Goal: Information Seeking & Learning: Learn about a topic

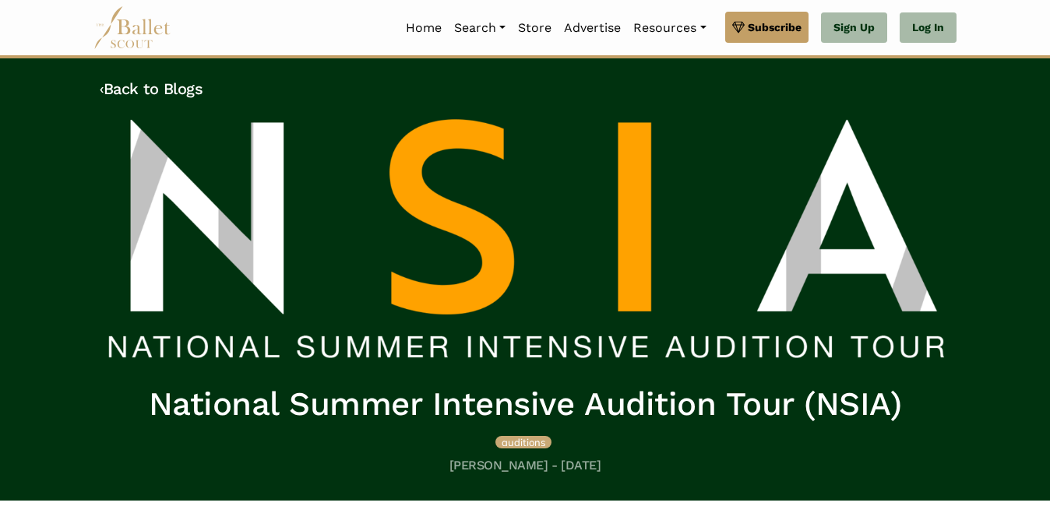
click at [120, 19] on img at bounding box center [132, 27] width 78 height 43
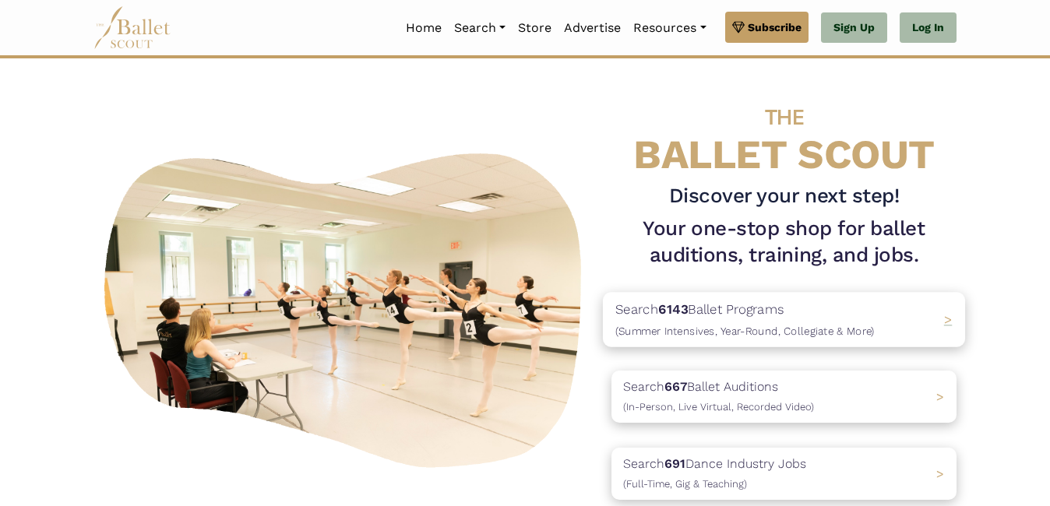
click at [937, 311] on div "Search 6143 Ballet Programs (Summer Intensives, Year-Round, Collegiate & More) >" at bounding box center [784, 319] width 362 height 55
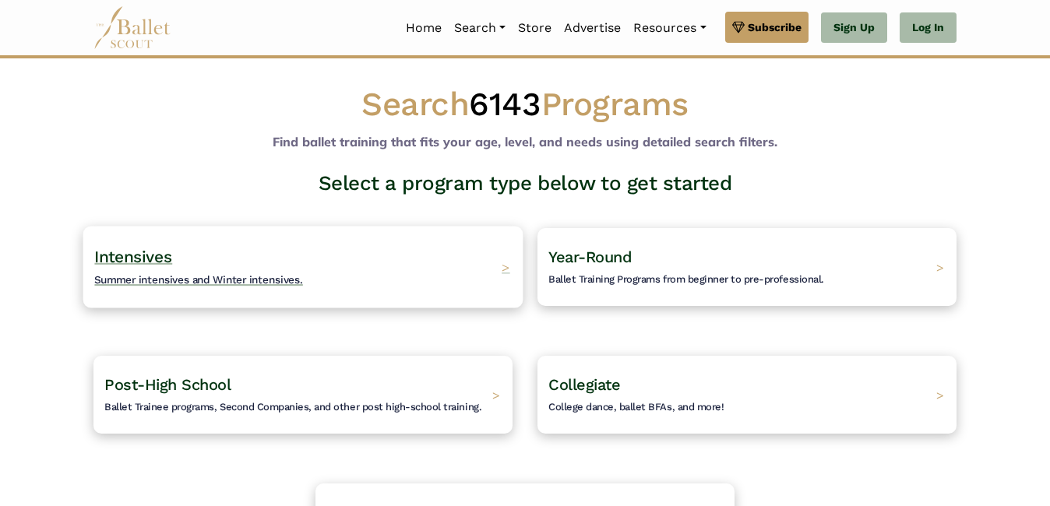
click at [495, 267] on div "Intensives Summer intensives and Winter intensives. >" at bounding box center [303, 267] width 440 height 82
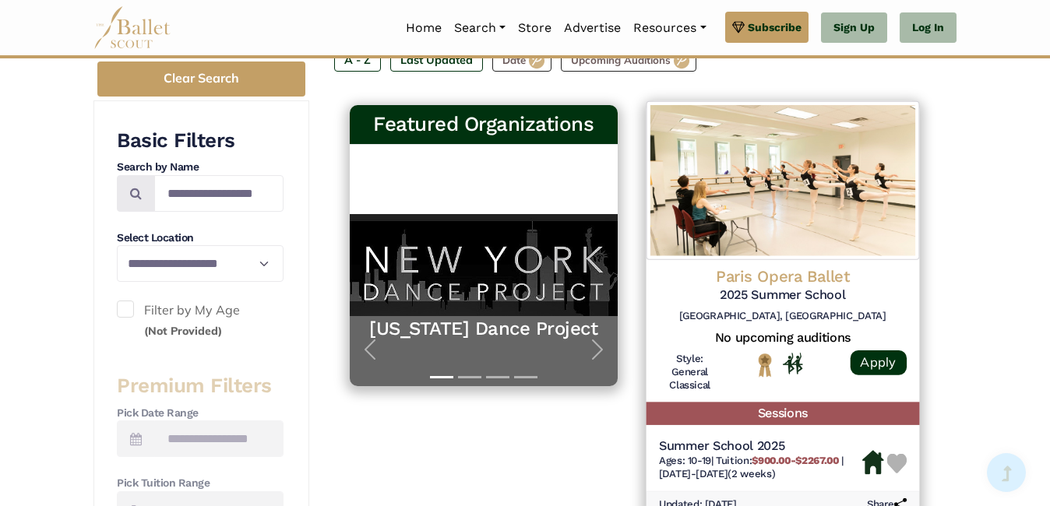
scroll to position [249, 0]
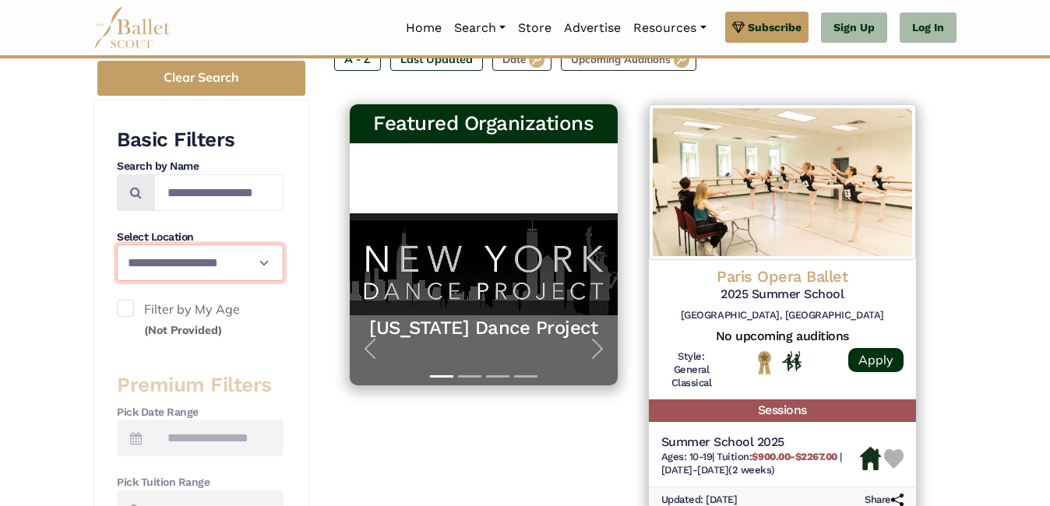
click at [230, 261] on select "**********" at bounding box center [200, 263] width 167 height 37
select select "**"
click at [117, 245] on select "**********" at bounding box center [200, 263] width 167 height 37
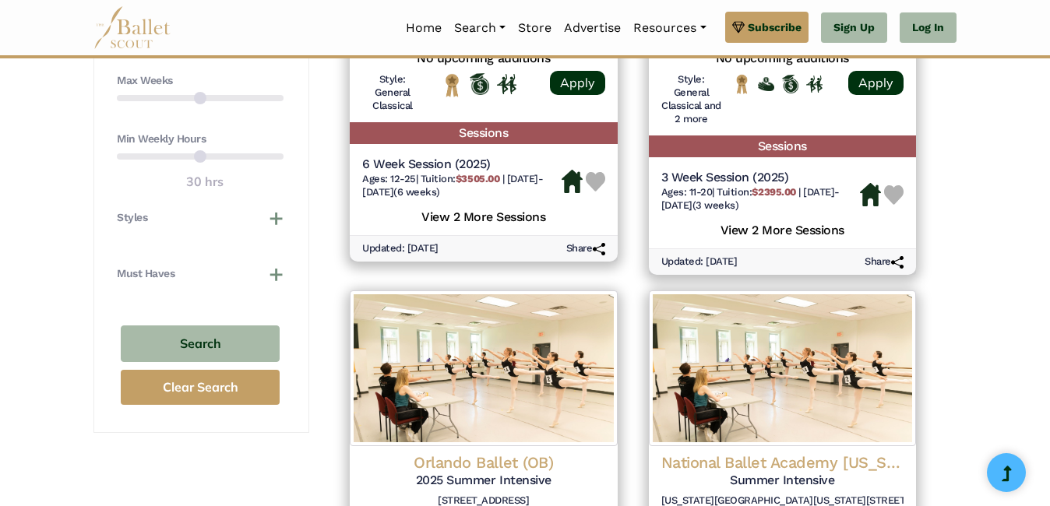
scroll to position [987, 0]
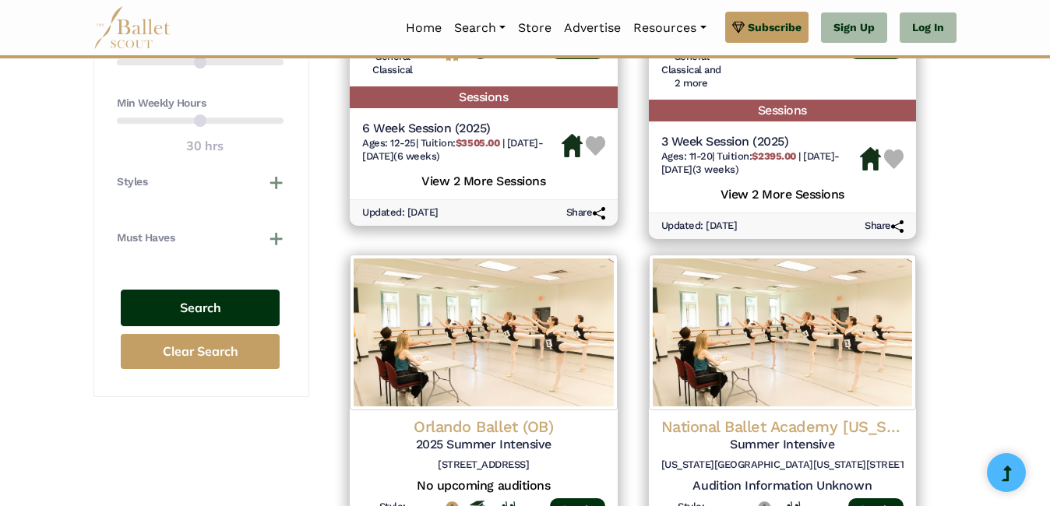
click at [222, 311] on button "Search" at bounding box center [200, 308] width 159 height 37
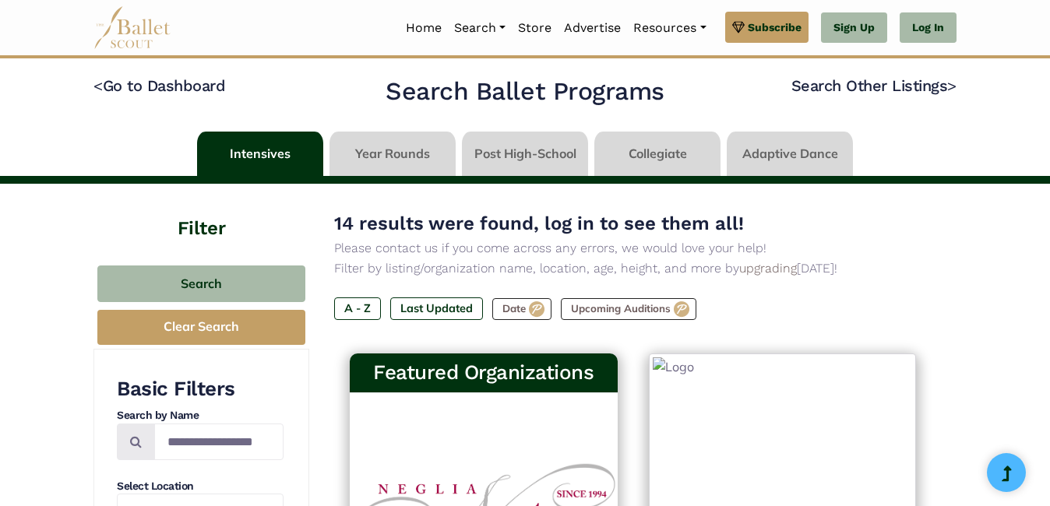
select select "**"
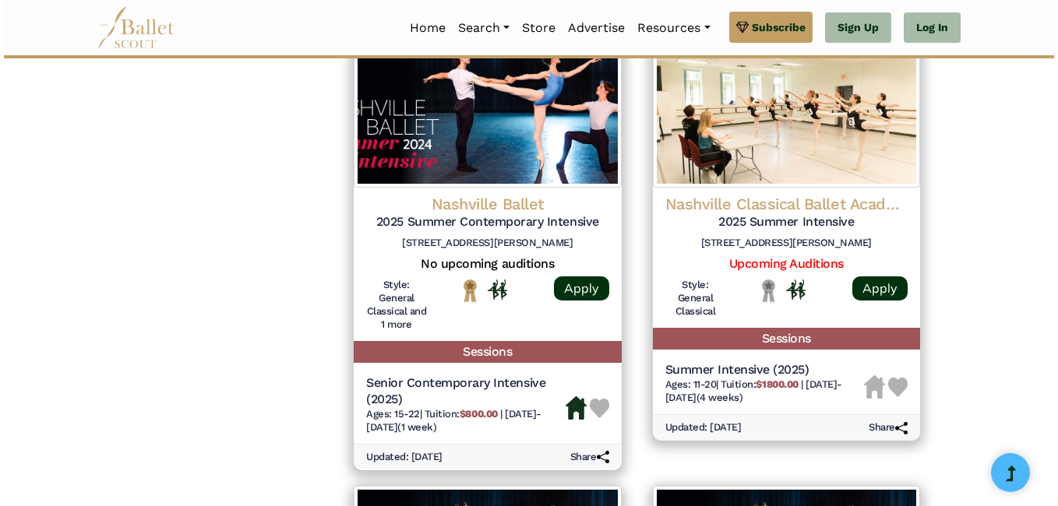
scroll to position [1729, 0]
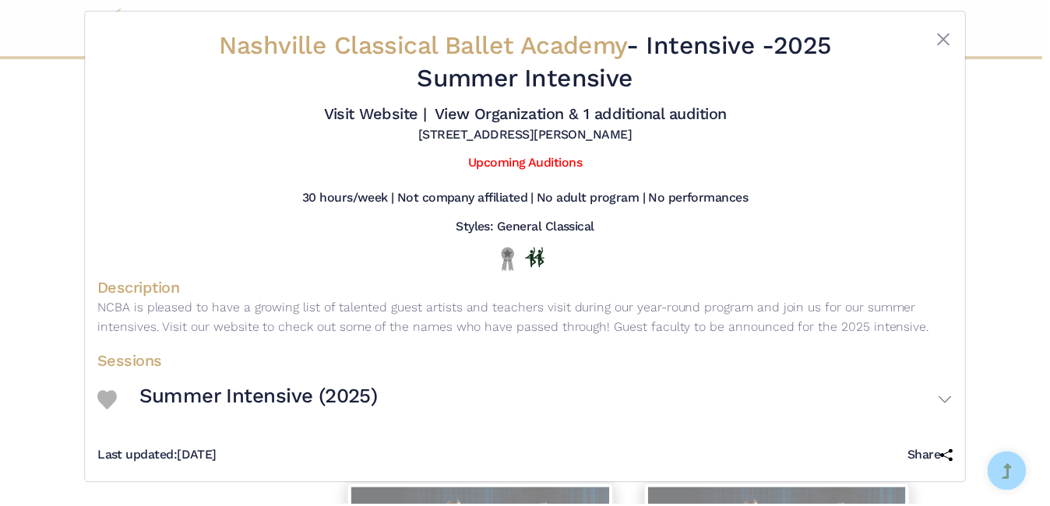
scroll to position [0, 0]
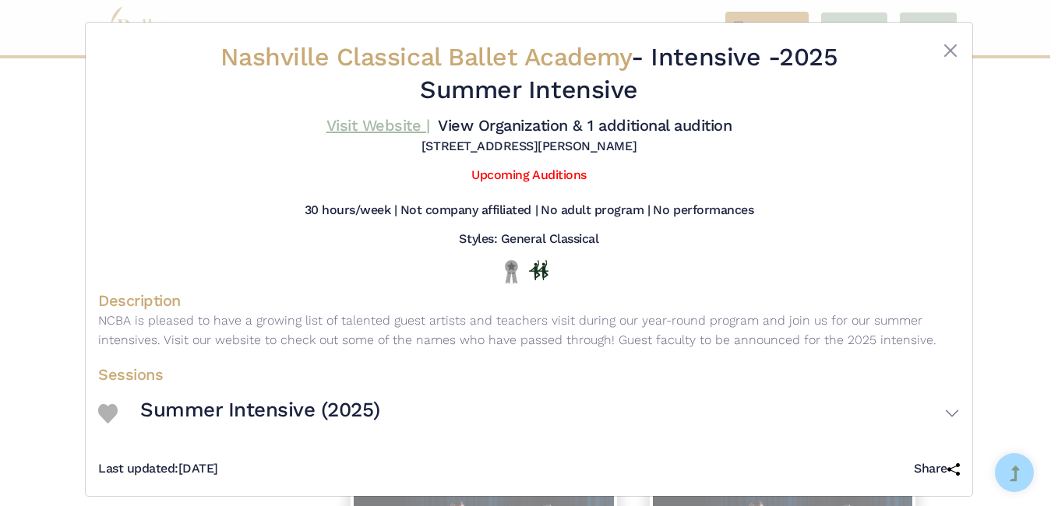
click at [371, 119] on link "Visit Website |" at bounding box center [378, 125] width 104 height 19
click at [947, 51] on button "Close" at bounding box center [950, 50] width 19 height 19
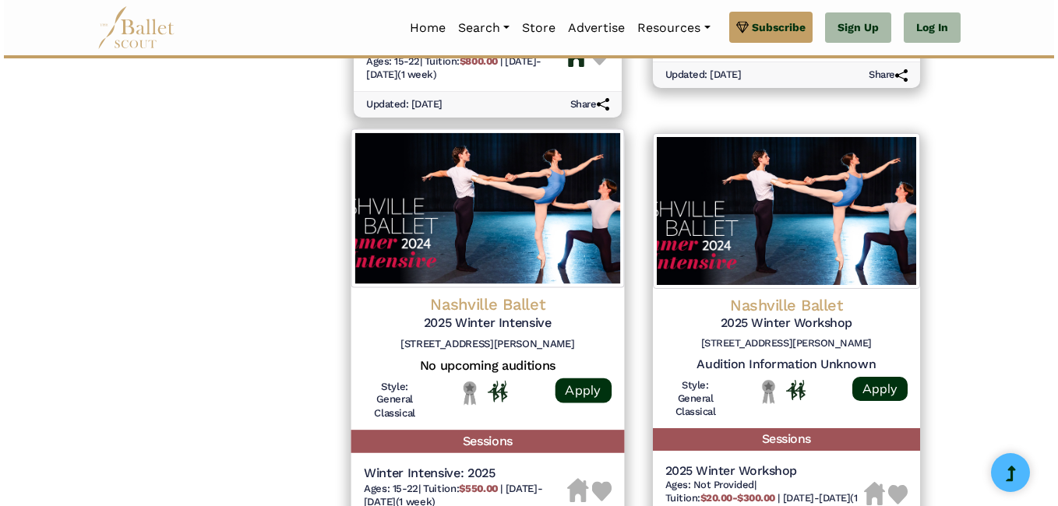
scroll to position [2080, 0]
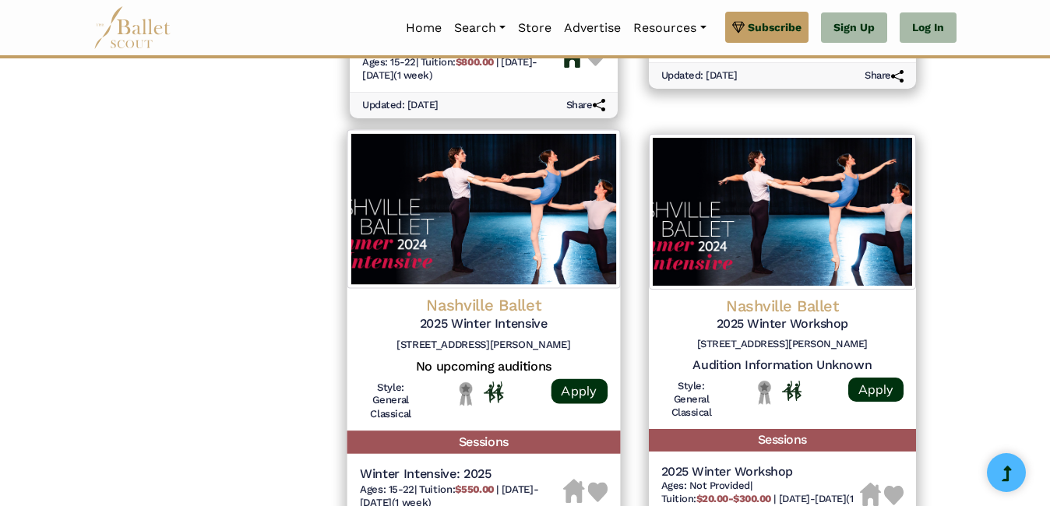
click at [477, 255] on img at bounding box center [483, 208] width 273 height 159
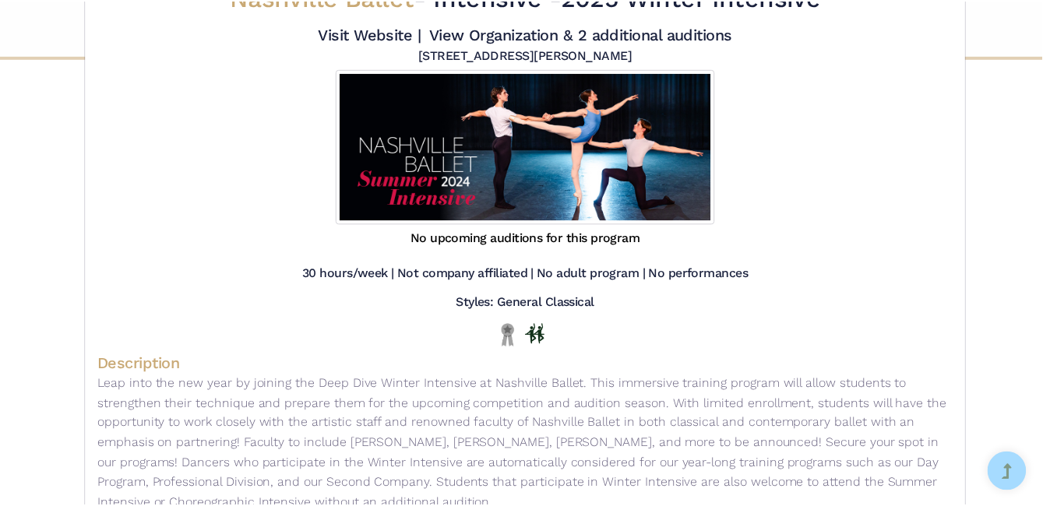
scroll to position [0, 0]
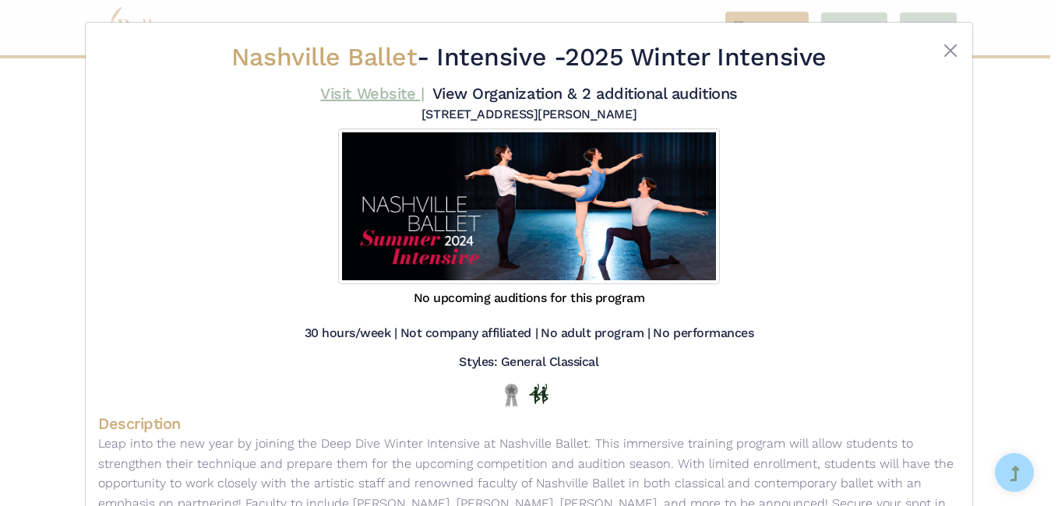
click at [344, 96] on link "Visit Website |" at bounding box center [372, 93] width 104 height 19
click at [941, 56] on button "Close" at bounding box center [950, 50] width 19 height 19
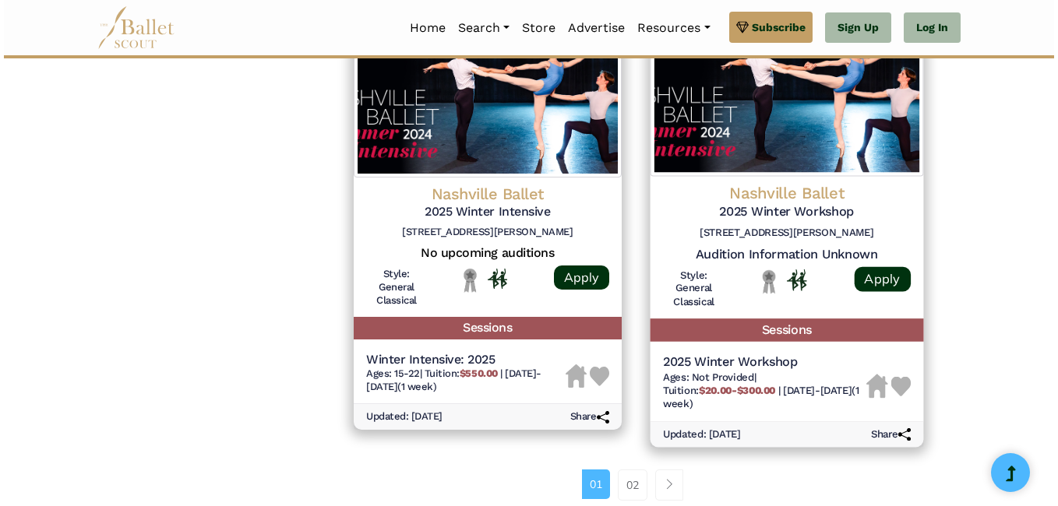
scroll to position [2194, 0]
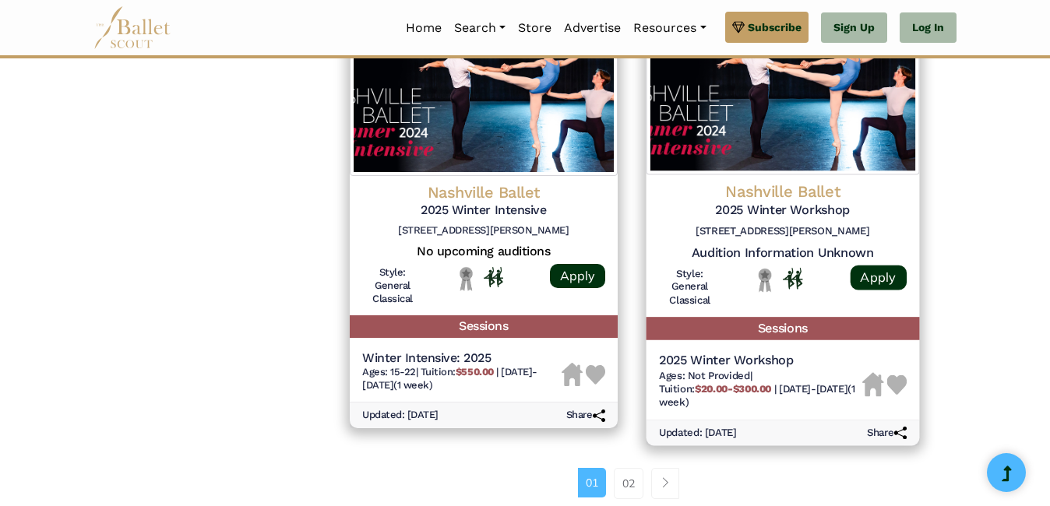
click at [744, 146] on img at bounding box center [782, 95] width 273 height 159
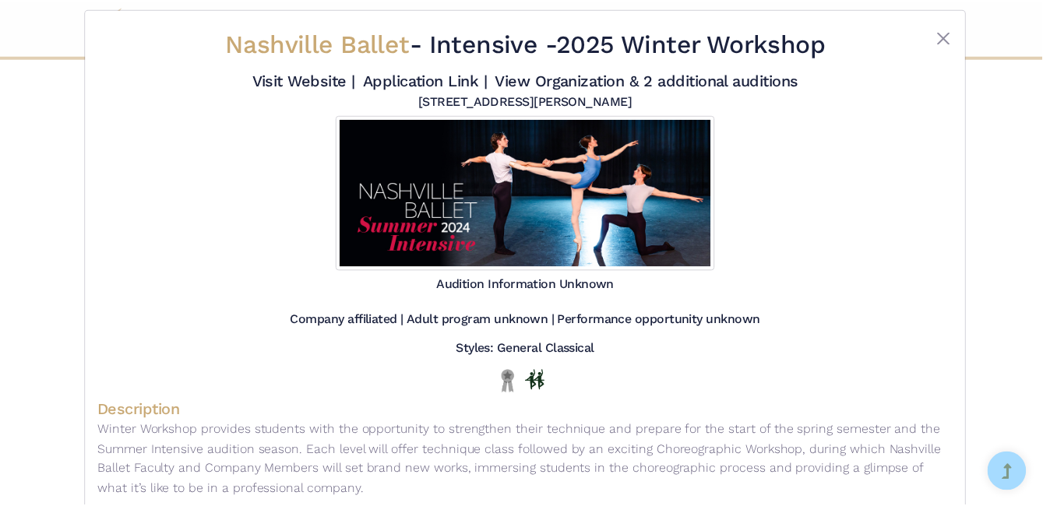
scroll to position [8, 0]
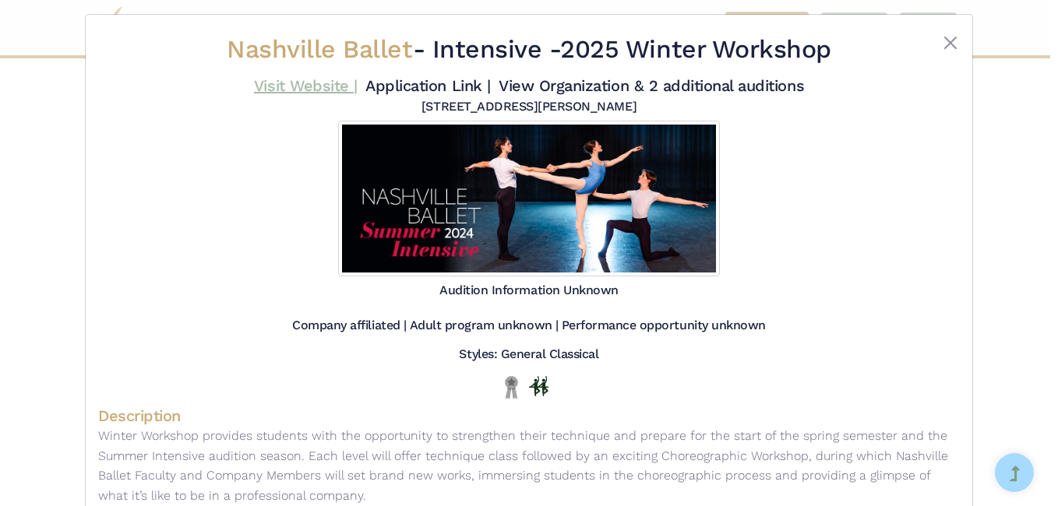
click at [330, 90] on link "Visit Website |" at bounding box center [306, 85] width 104 height 19
click at [945, 39] on button "Close" at bounding box center [950, 42] width 19 height 19
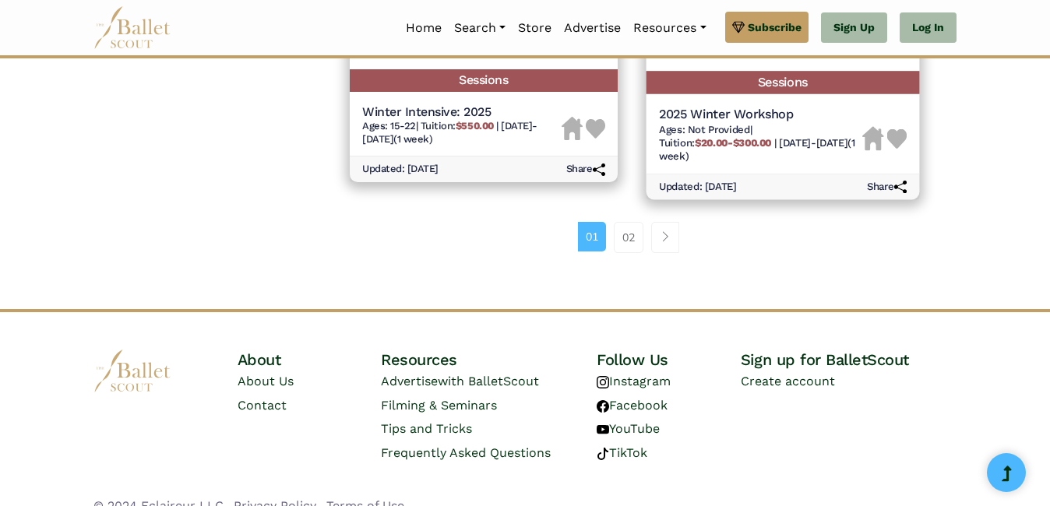
scroll to position [2449, 0]
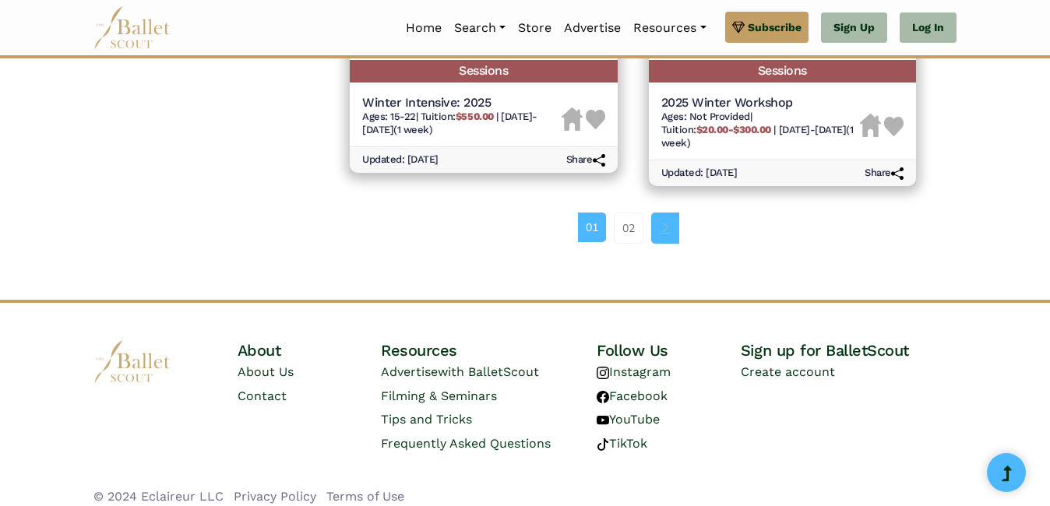
click at [674, 221] on link "Page navigation example" at bounding box center [665, 228] width 28 height 31
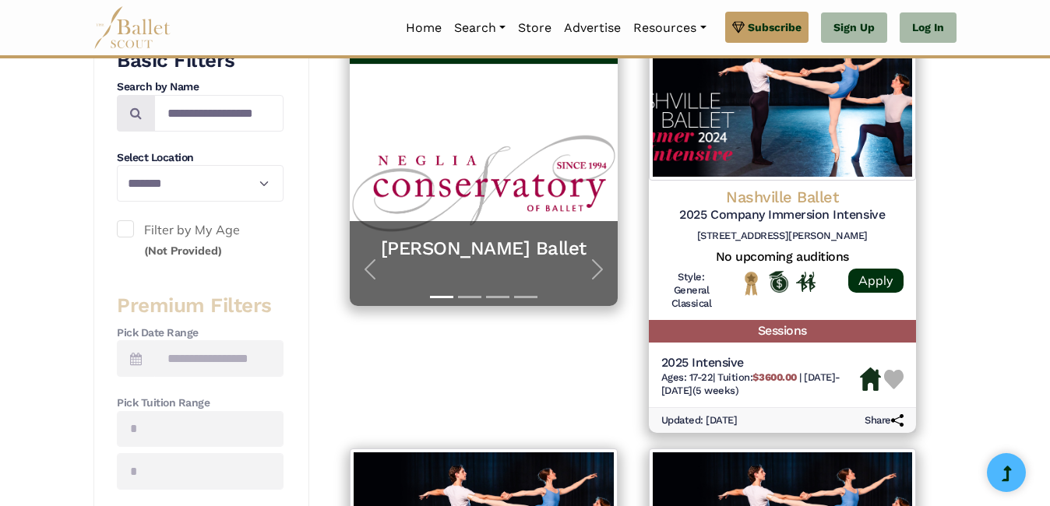
scroll to position [328, 0]
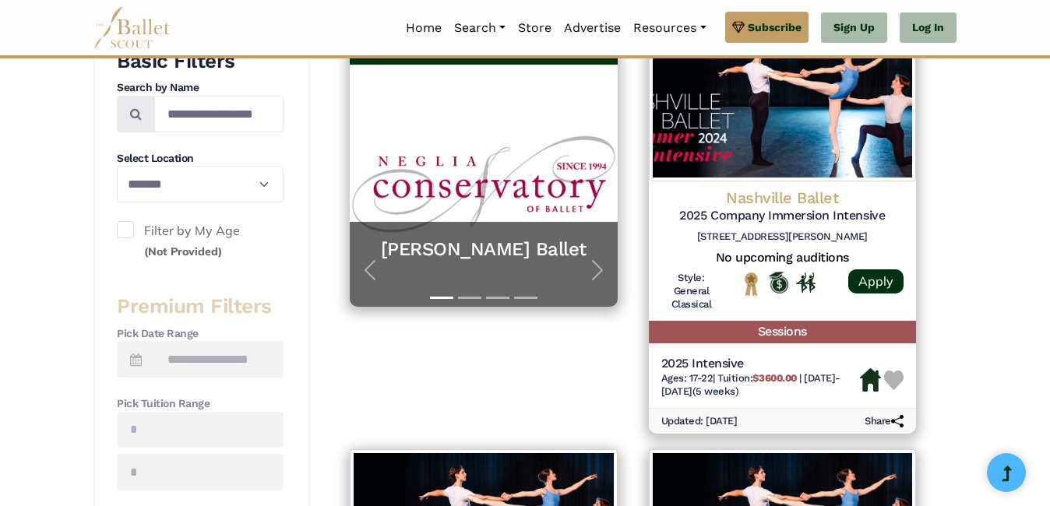
click at [128, 226] on span at bounding box center [125, 229] width 17 height 17
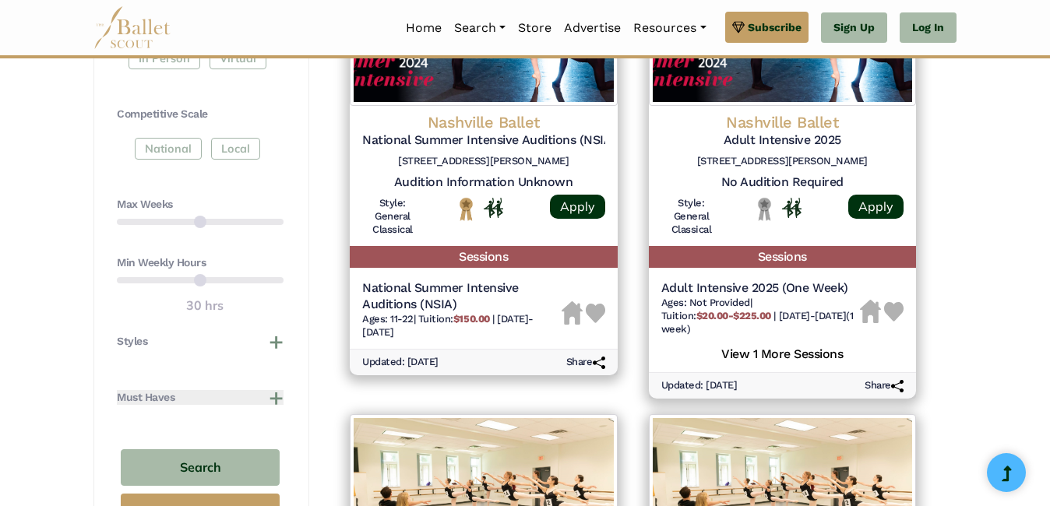
scroll to position [806, 0]
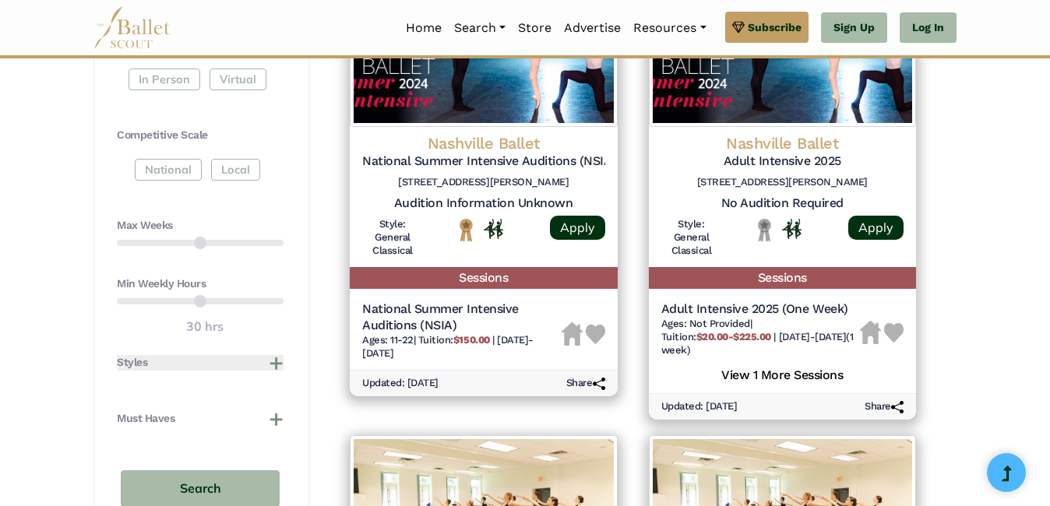
click at [276, 360] on button "Styles" at bounding box center [200, 363] width 167 height 16
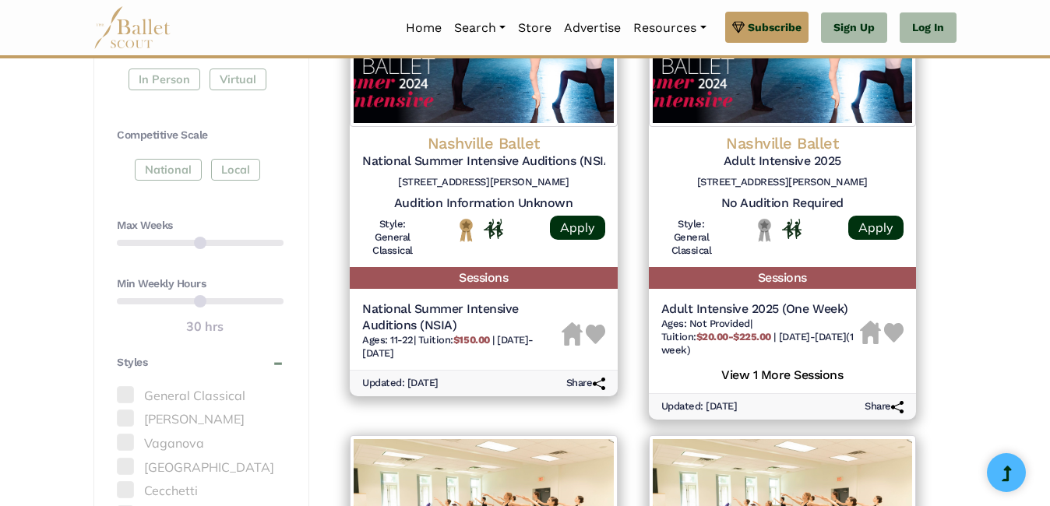
click at [129, 397] on span at bounding box center [125, 394] width 17 height 17
click at [275, 362] on button "Styles" at bounding box center [200, 363] width 167 height 16
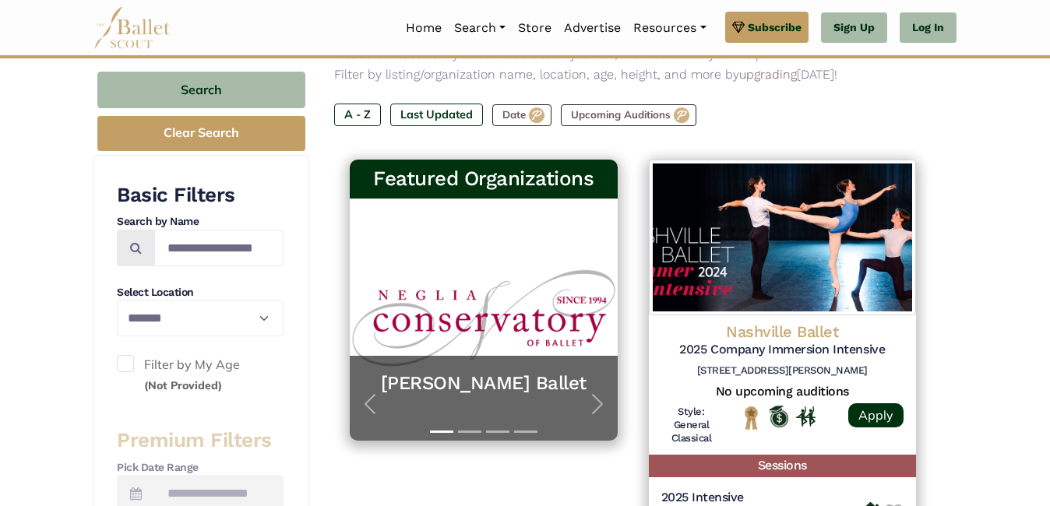
scroll to position [195, 0]
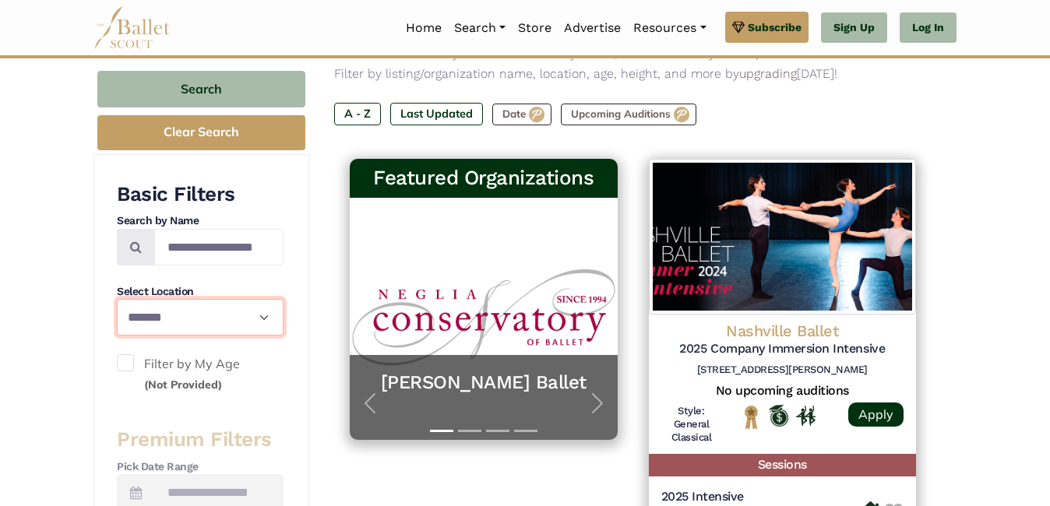
click at [260, 317] on select "**********" at bounding box center [200, 317] width 167 height 37
select select "**"
click at [117, 299] on select "**********" at bounding box center [200, 317] width 167 height 37
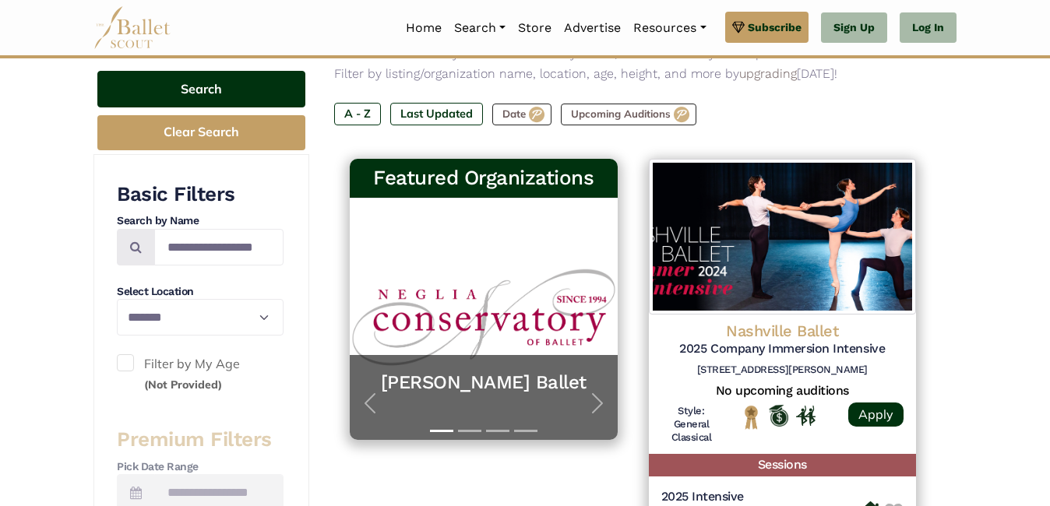
click at [224, 87] on button "Search" at bounding box center [201, 89] width 208 height 37
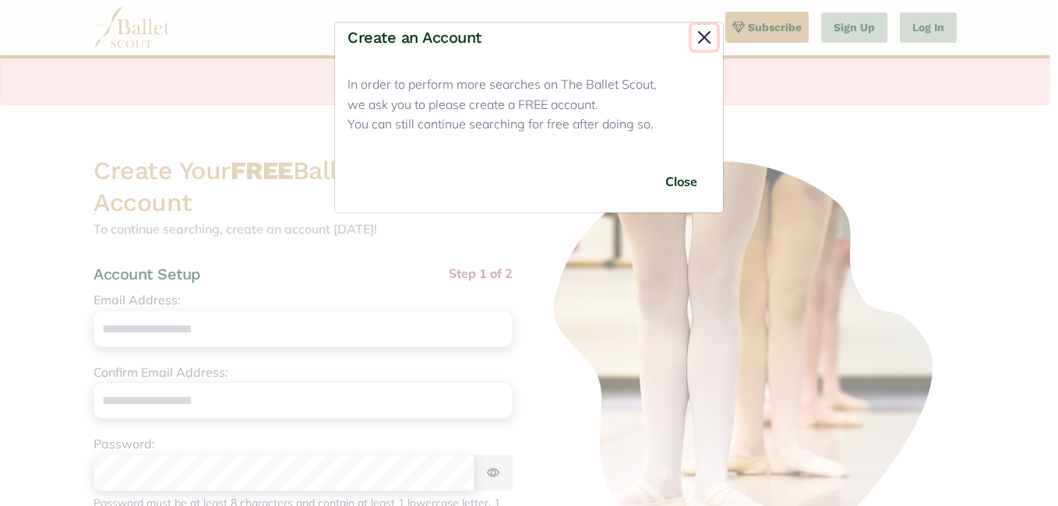
click at [700, 40] on button "Close" at bounding box center [704, 37] width 25 height 25
